Goal: Find contact information: Obtain details needed to contact an individual or organization

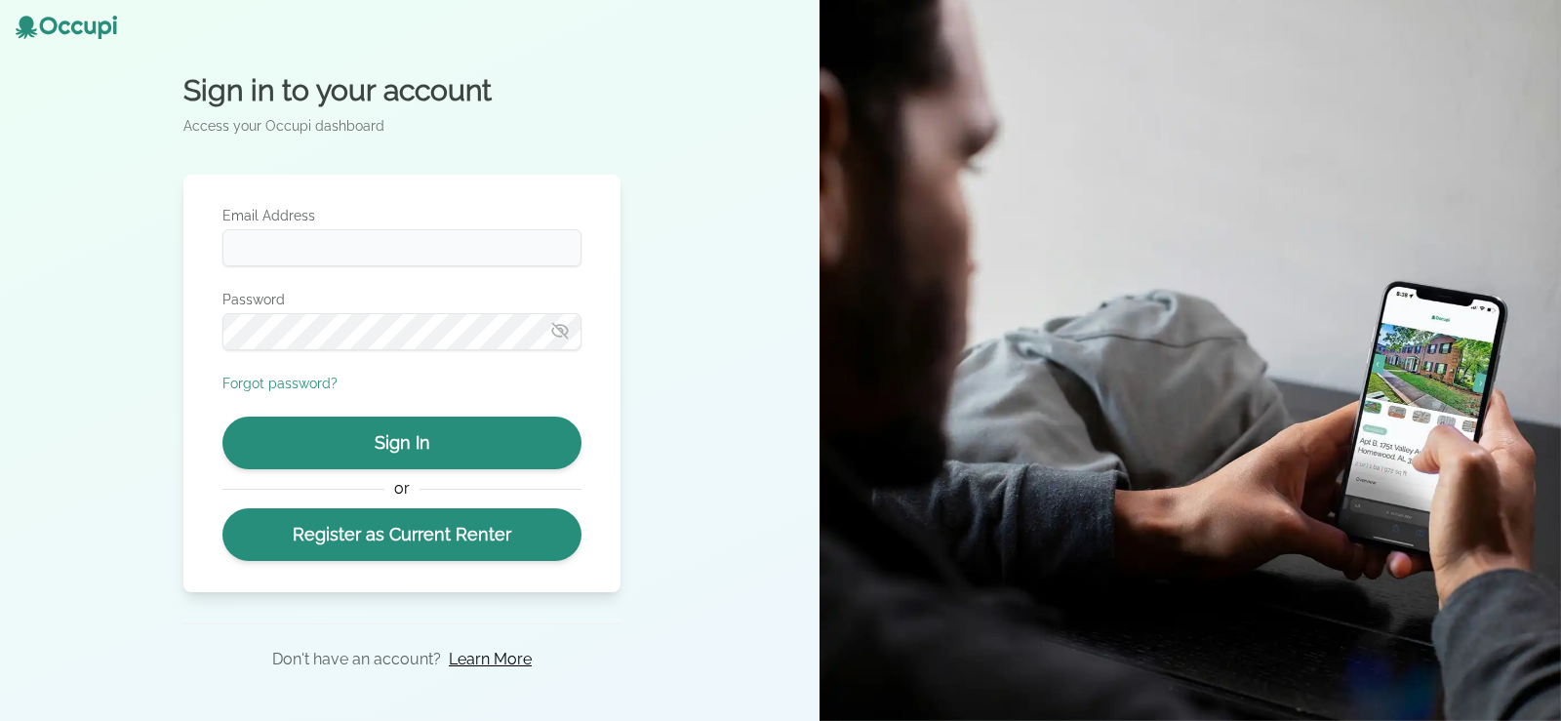
drag, startPoint x: 52, startPoint y: 1094, endPoint x: 268, endPoint y: 1112, distance: 217.4
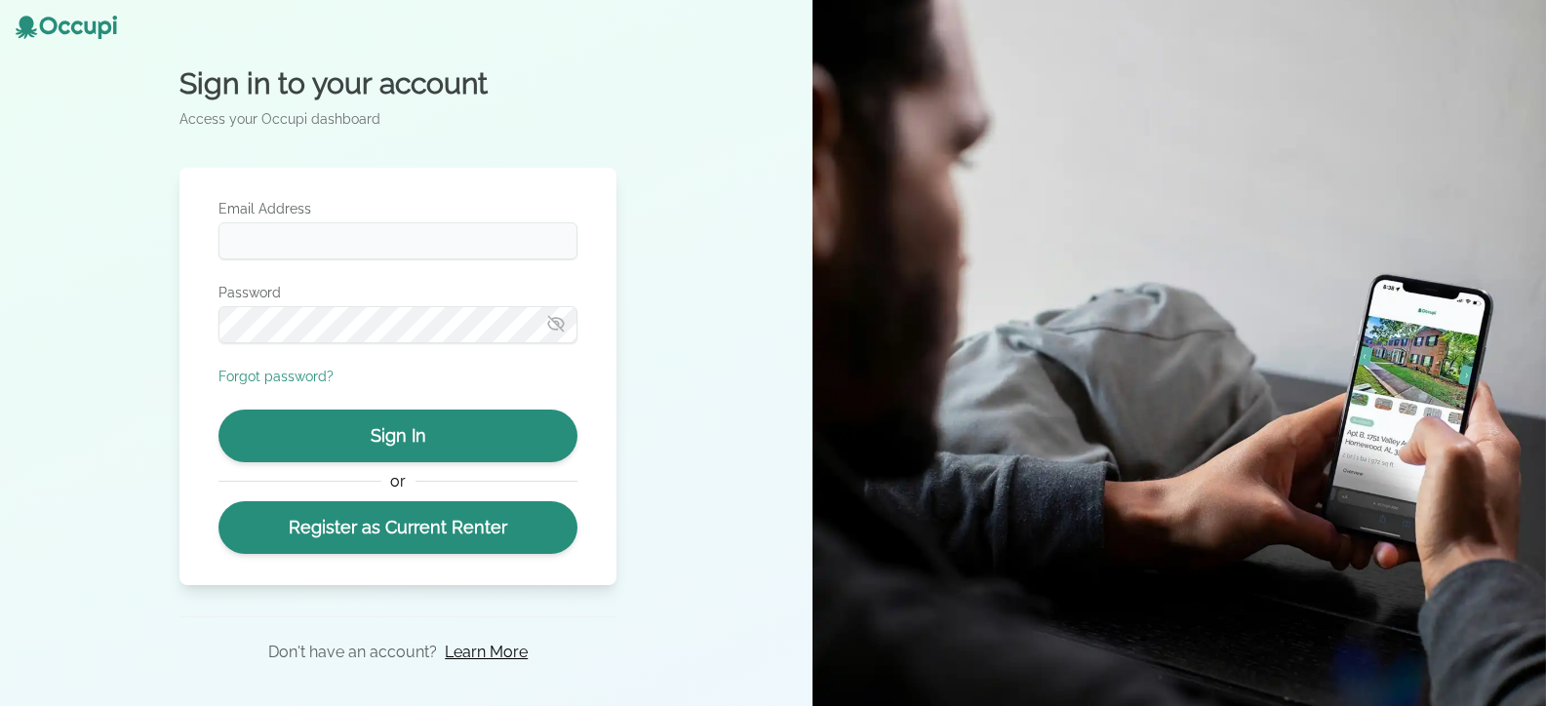
drag, startPoint x: 45, startPoint y: 1086, endPoint x: 187, endPoint y: 1085, distance: 142.4
copy div "[PERSON_NAME]"
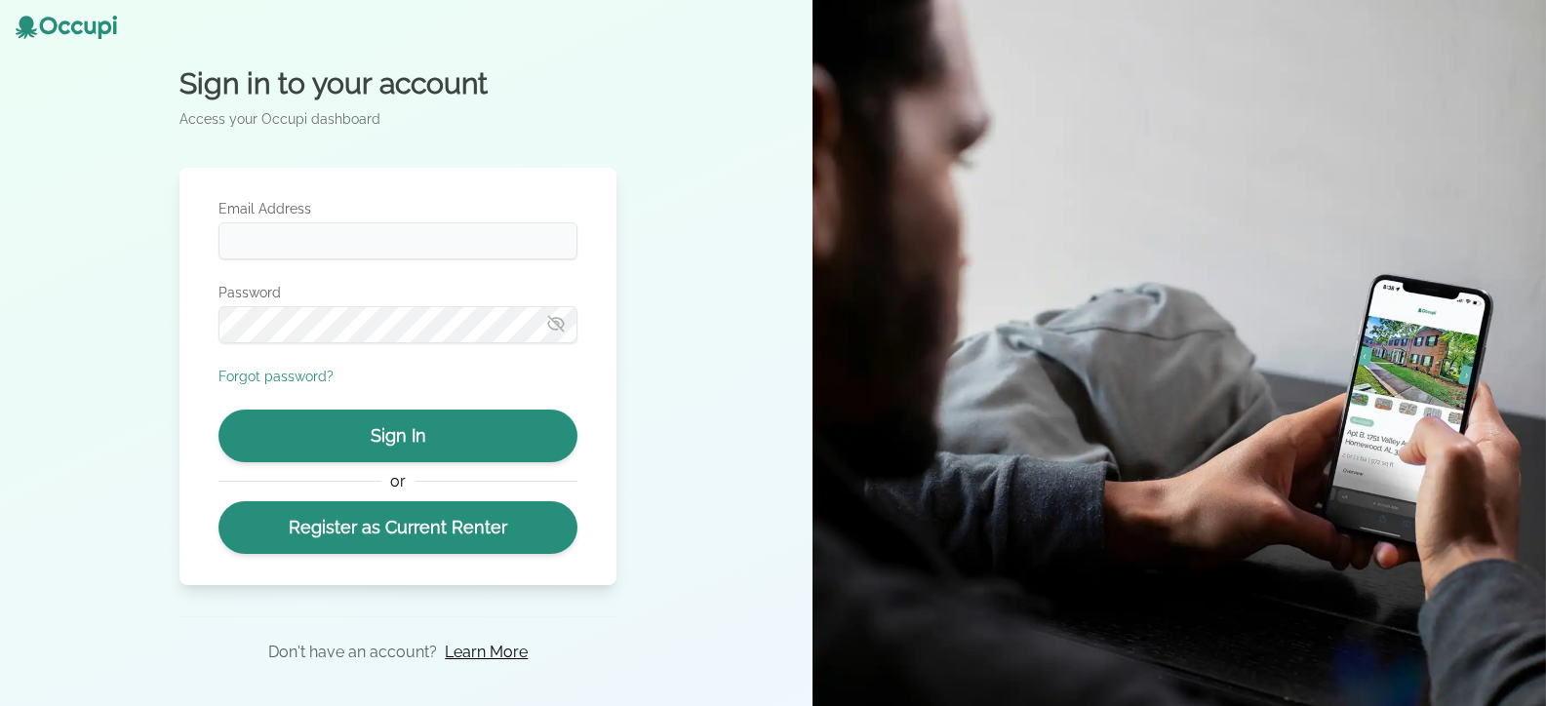
drag, startPoint x: 147, startPoint y: 1116, endPoint x: 87, endPoint y: 1117, distance: 60.5
drag, startPoint x: 46, startPoint y: 1088, endPoint x: 131, endPoint y: 1080, distance: 85.2
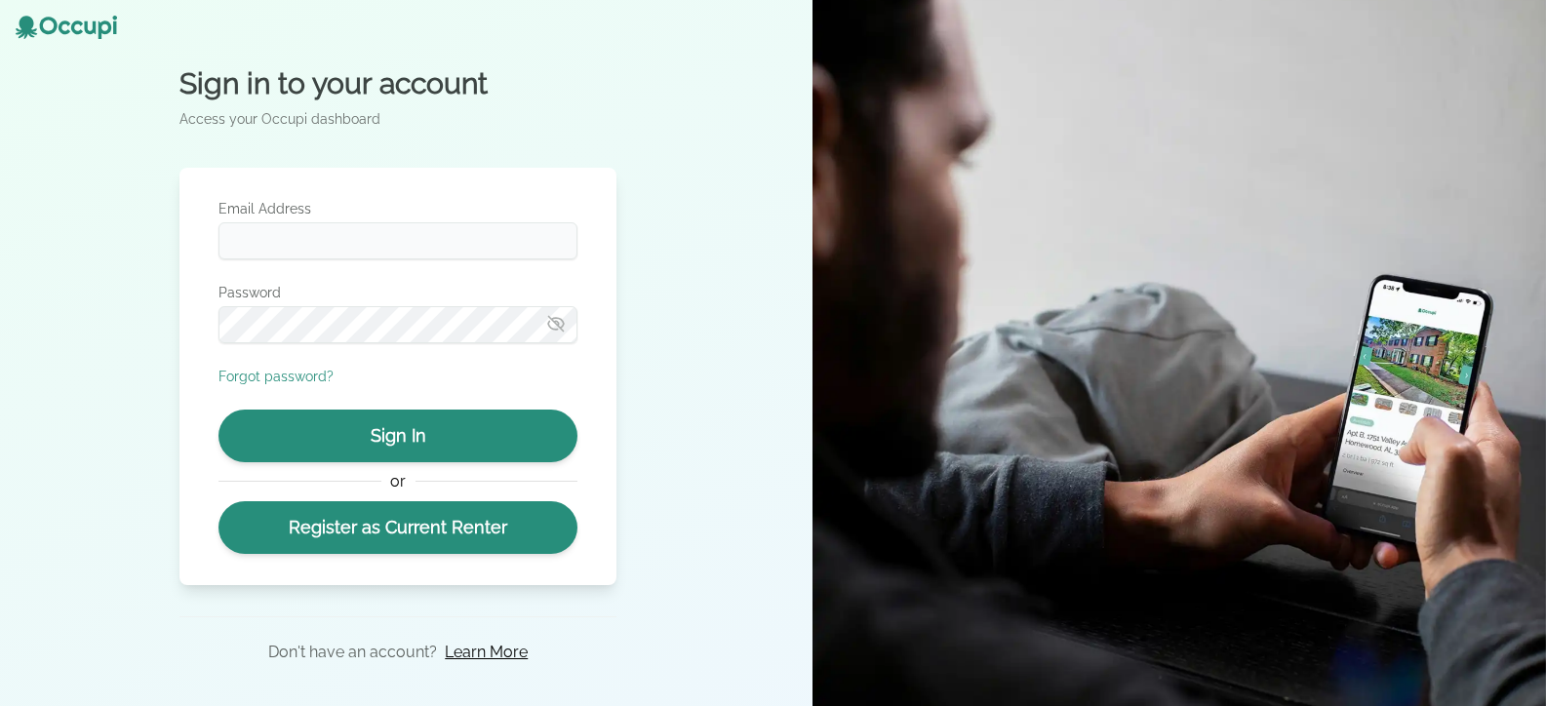
copy div "[PERSON_NAME]"
drag, startPoint x: 145, startPoint y: 1115, endPoint x: 55, endPoint y: 1115, distance: 90.7
copy span "Co-Founder and CEO"
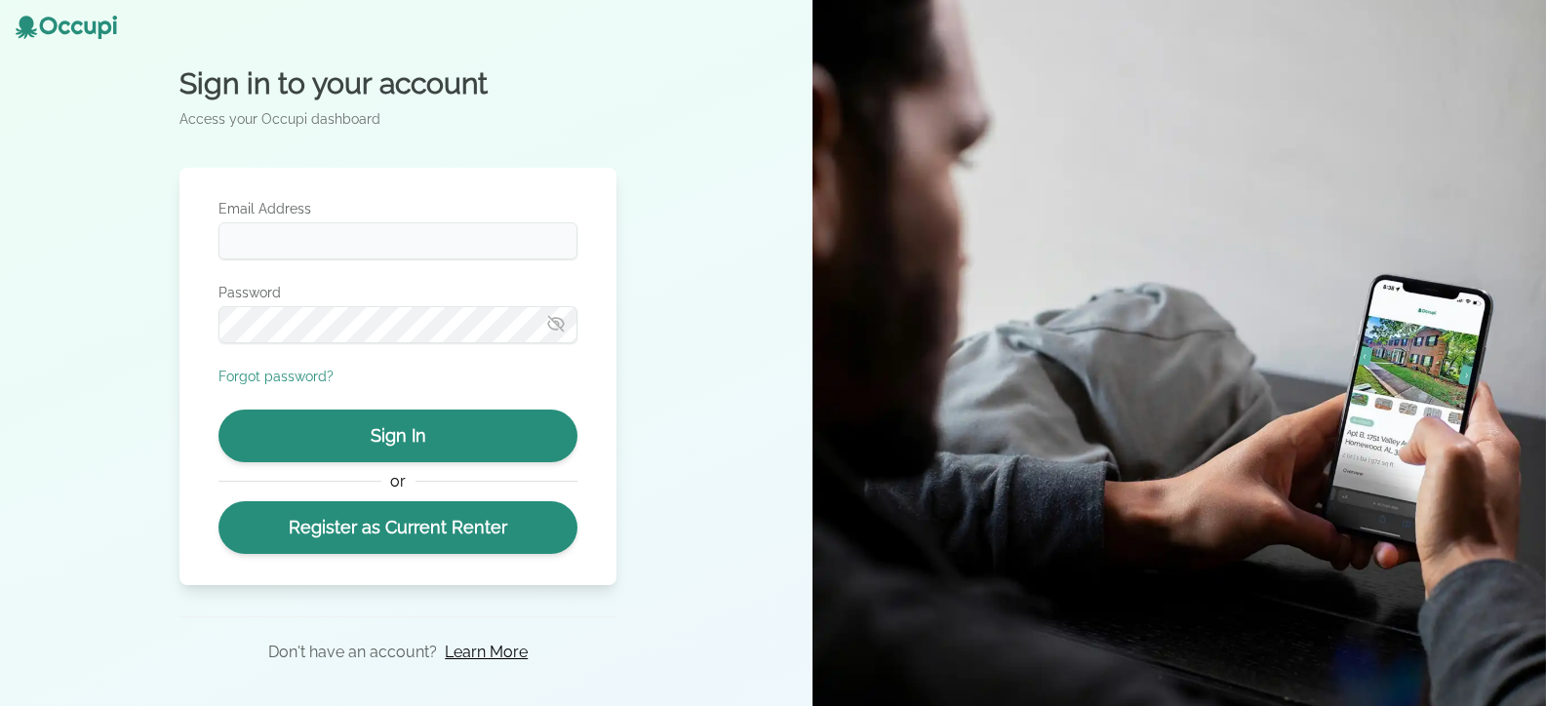
copy div "occupi"
copy div "[PERSON_NAME][EMAIL_ADDRESS][DOMAIN_NAME]"
